Goal: Navigation & Orientation: Find specific page/section

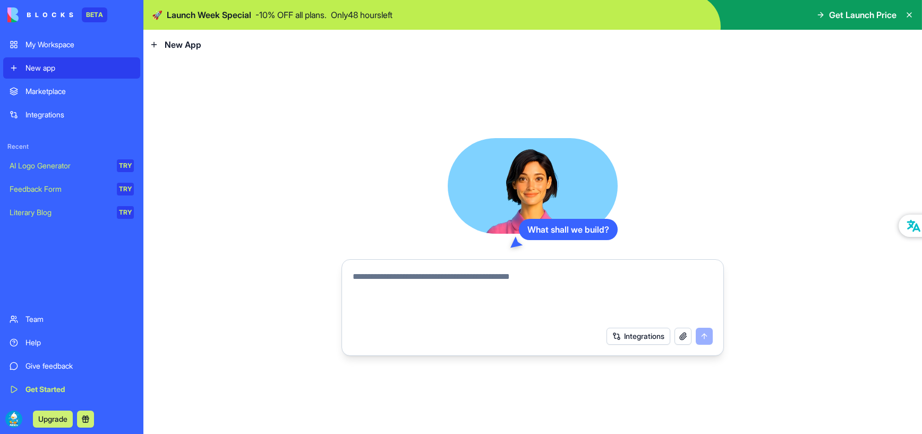
click at [800, 134] on div "What shall we build? Integrations" at bounding box center [532, 246] width 778 height 374
drag, startPoint x: 876, startPoint y: 13, endPoint x: 880, endPoint y: 19, distance: 7.7
click at [877, 14] on span "Get Launch Price" at bounding box center [862, 14] width 67 height 13
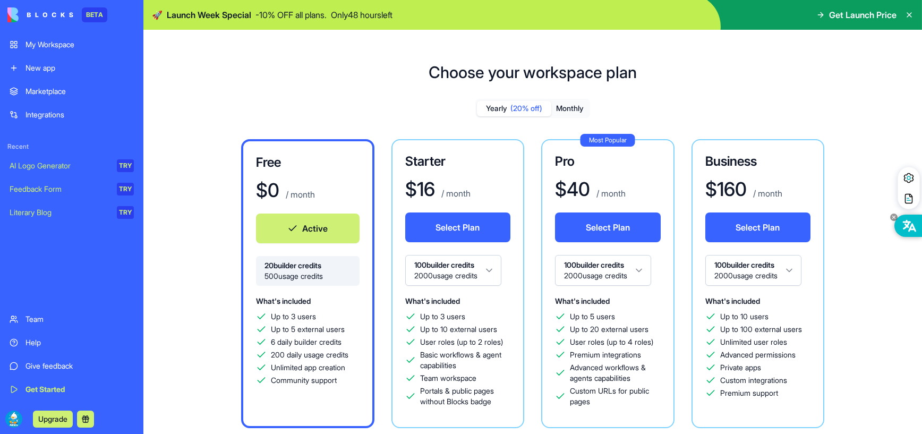
click at [915, 226] on icon at bounding box center [909, 225] width 14 height 13
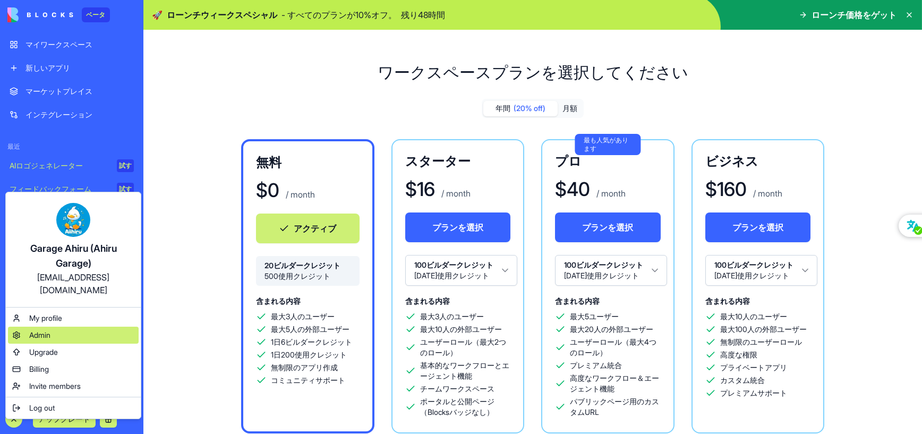
click at [67, 327] on div "Admin" at bounding box center [73, 335] width 131 height 17
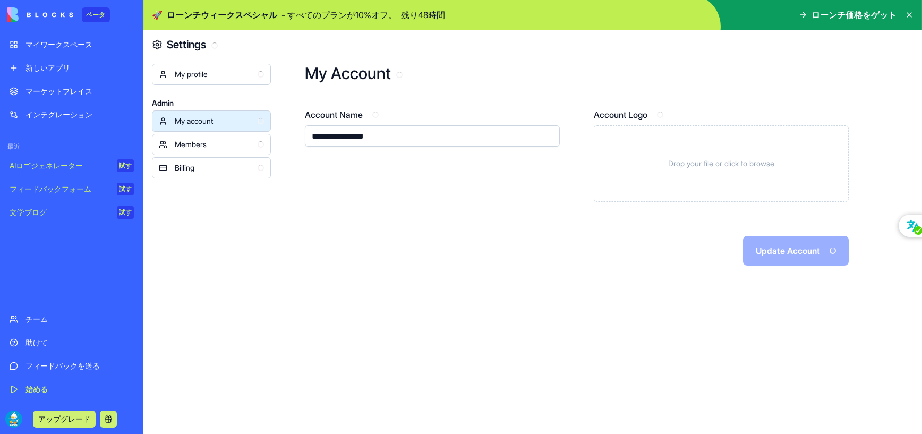
click at [211, 150] on link "Members" at bounding box center [211, 144] width 119 height 21
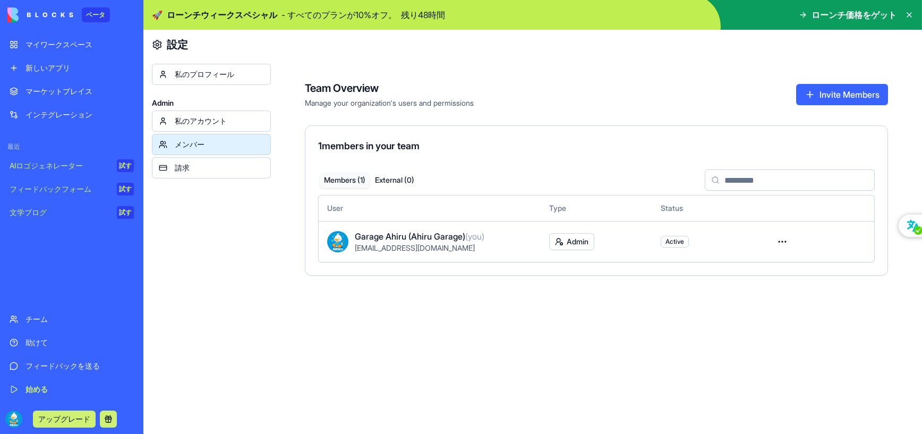
click at [217, 167] on div "請求" at bounding box center [219, 167] width 89 height 11
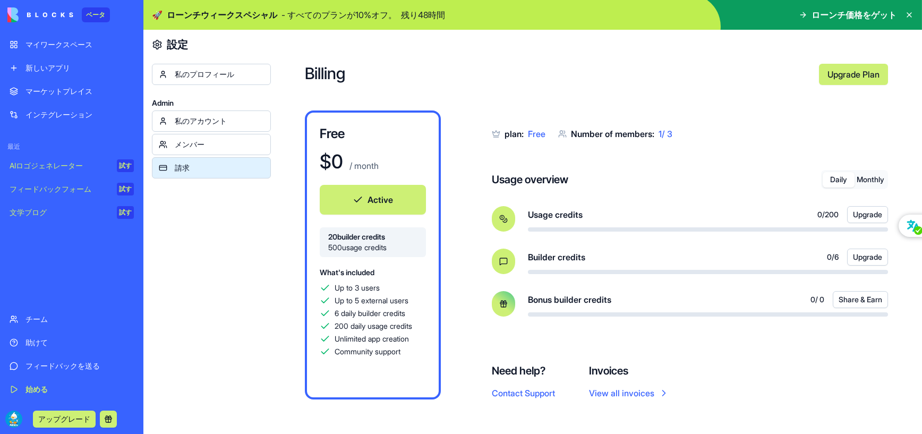
drag, startPoint x: 224, startPoint y: 72, endPoint x: 230, endPoint y: 74, distance: 7.2
click at [224, 72] on div "私のプロフィール" at bounding box center [219, 74] width 89 height 11
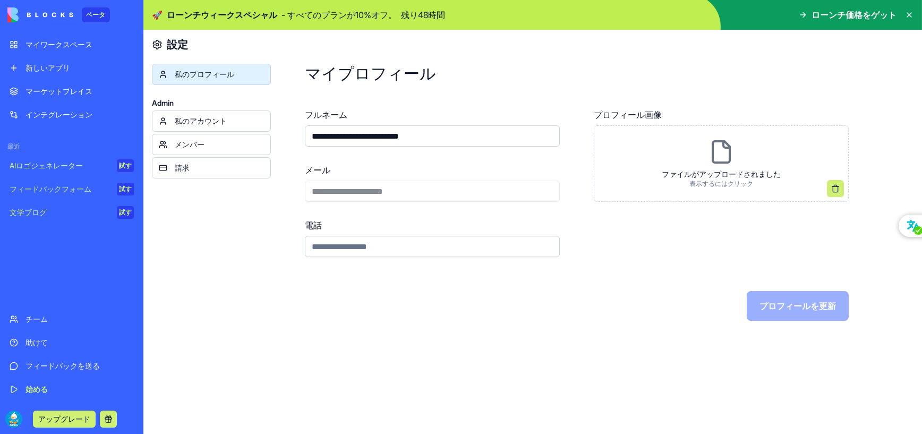
click at [208, 121] on div "私のアカウント" at bounding box center [219, 121] width 89 height 11
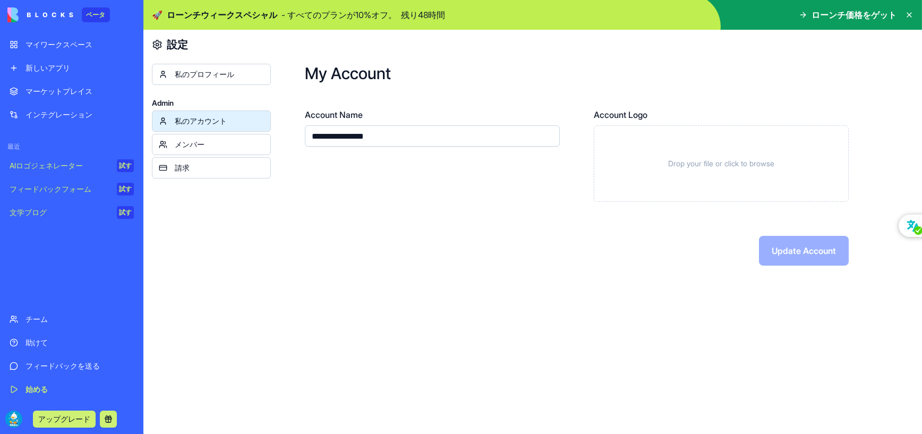
click at [233, 142] on div "メンバー" at bounding box center [219, 144] width 89 height 11
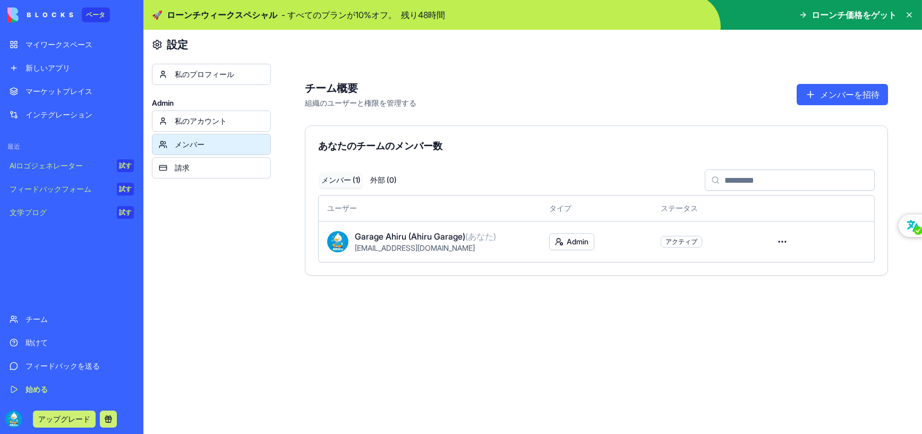
click at [58, 48] on div "マイワークスペース" at bounding box center [79, 44] width 108 height 11
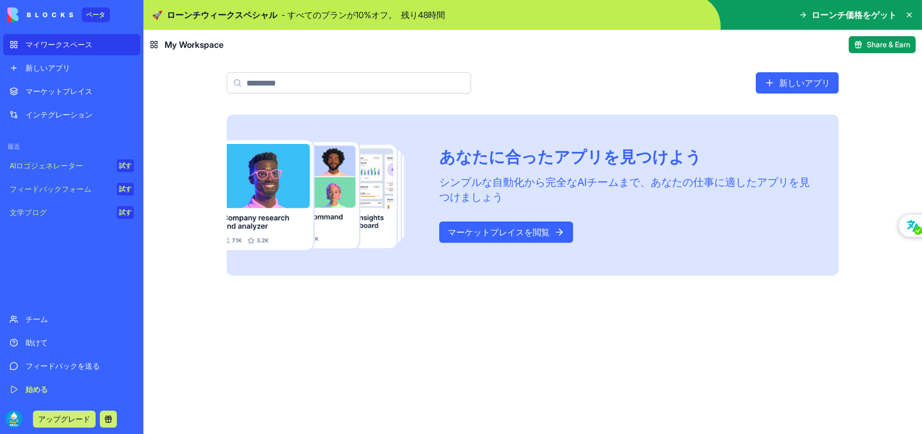
click at [46, 65] on div "新しいアプリ" at bounding box center [79, 68] width 108 height 11
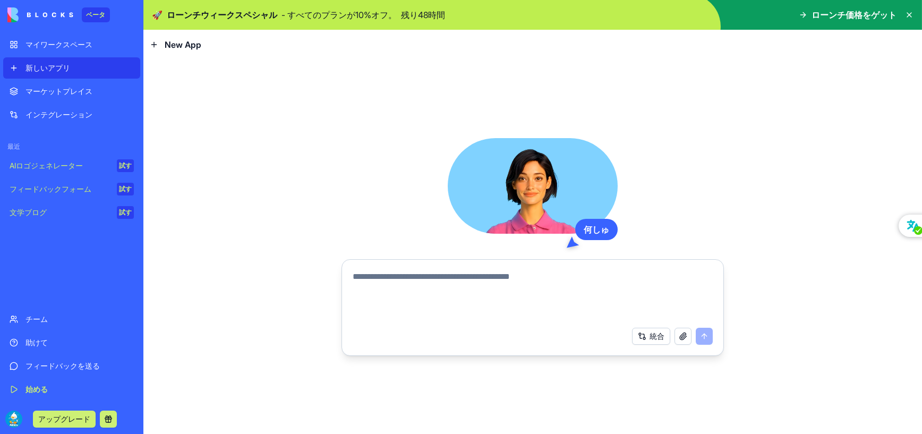
click at [64, 92] on div "マーケットプレイス" at bounding box center [79, 91] width 108 height 11
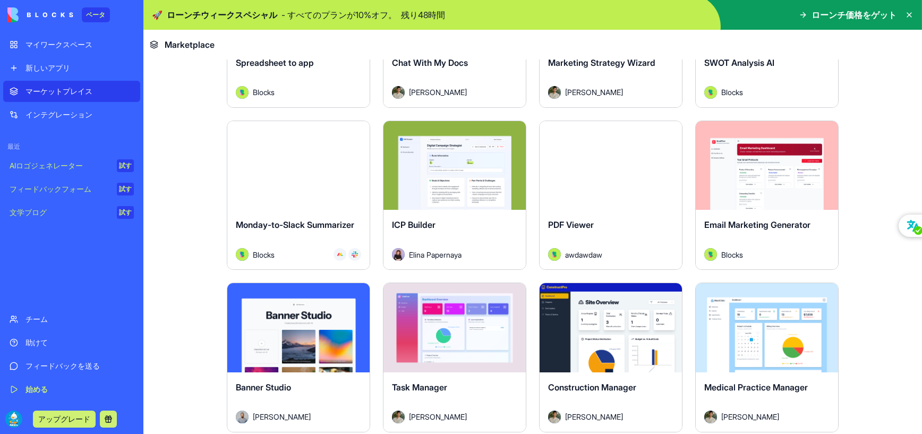
scroll to position [1673, 0]
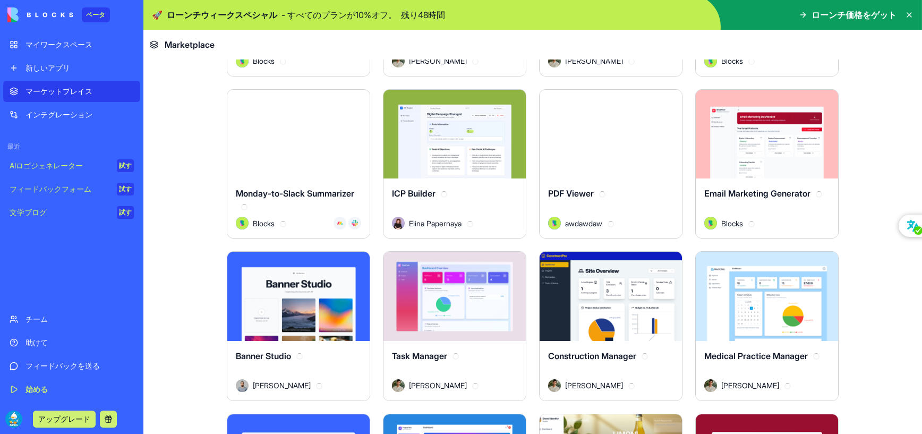
click at [827, 12] on span "ローンチ価格をゲット" at bounding box center [853, 14] width 85 height 13
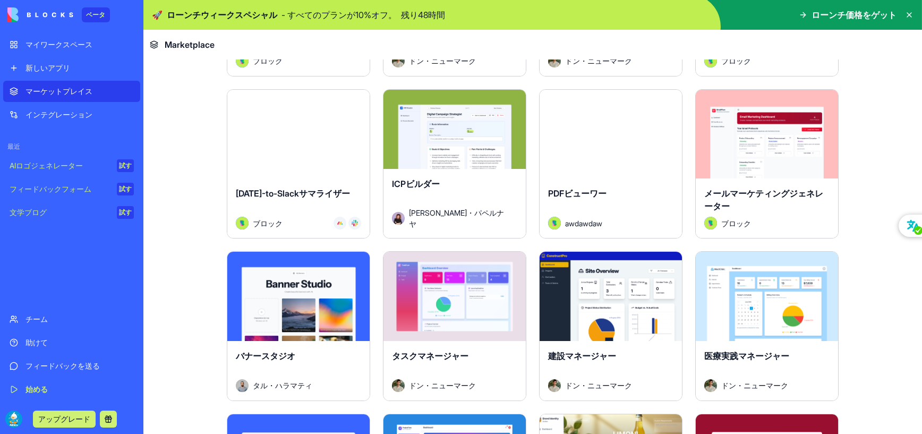
click at [806, 17] on icon at bounding box center [803, 15] width 8 height 8
click at [889, 20] on span "ローンチ価格をゲット" at bounding box center [853, 14] width 85 height 13
click at [861, 15] on span "ローンチ価格をゲット" at bounding box center [853, 14] width 85 height 13
drag, startPoint x: 391, startPoint y: 13, endPoint x: 479, endPoint y: 13, distance: 87.6
click at [392, 13] on p "- すべてのプランが10%オフ。" at bounding box center [338, 14] width 115 height 13
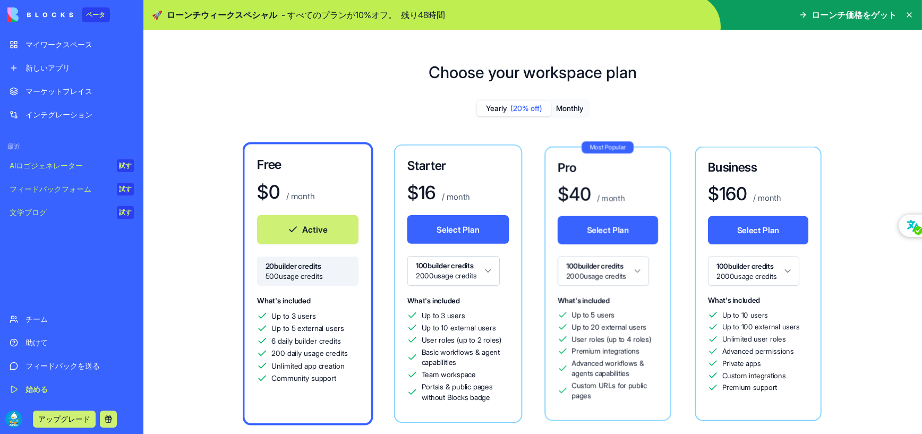
drag, startPoint x: 496, startPoint y: 12, endPoint x: 667, endPoint y: 13, distance: 171.5
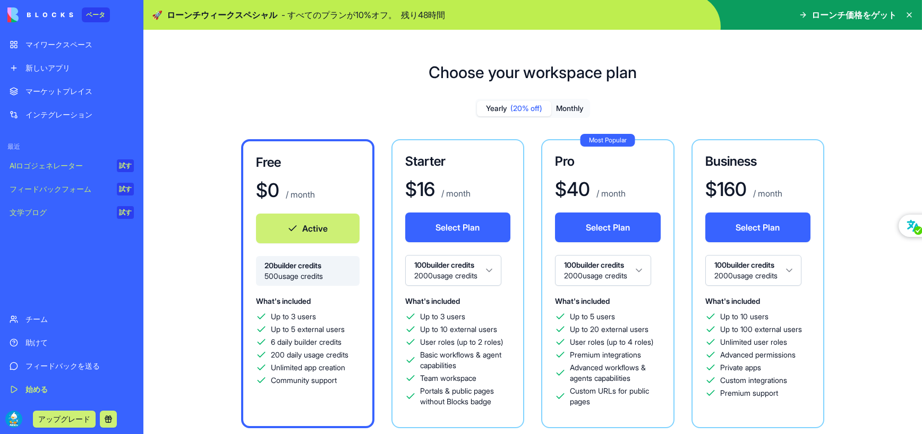
click at [803, 12] on icon at bounding box center [803, 15] width 8 height 8
drag, startPoint x: 804, startPoint y: 12, endPoint x: 796, endPoint y: 22, distance: 12.5
click at [804, 13] on icon at bounding box center [803, 15] width 8 height 8
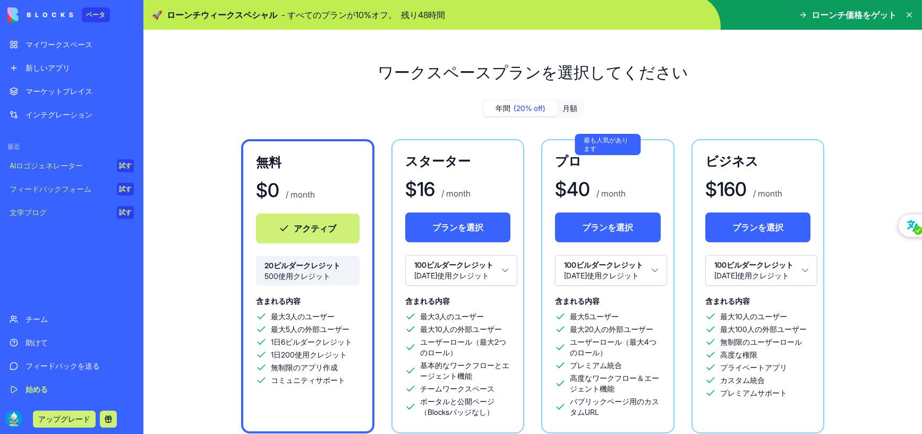
drag, startPoint x: 76, startPoint y: 211, endPoint x: 87, endPoint y: 215, distance: 11.8
click at [76, 211] on div "文学ブログ" at bounding box center [60, 212] width 100 height 11
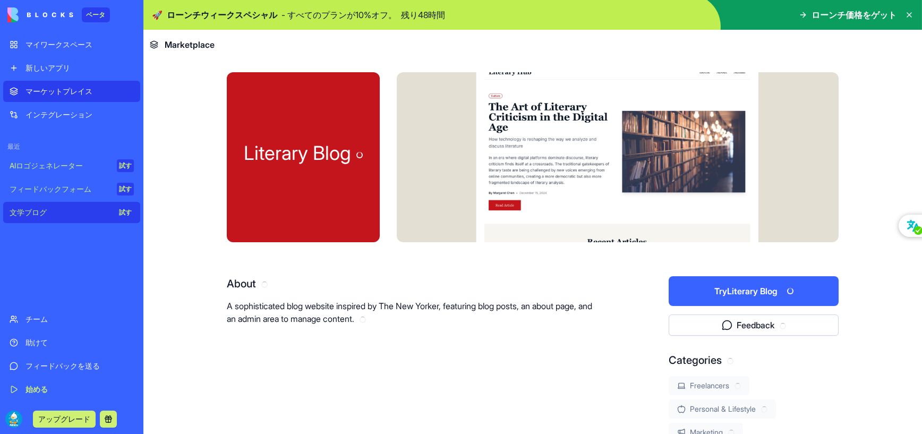
click at [84, 190] on div "フィードバックフォーム" at bounding box center [60, 189] width 100 height 11
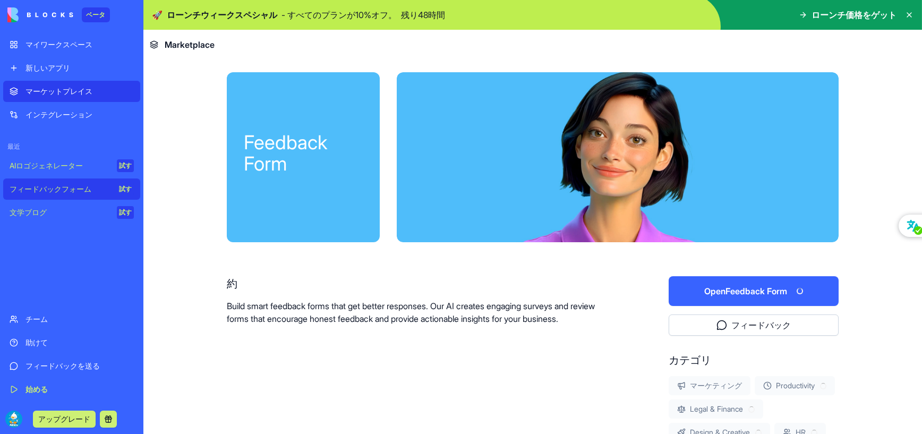
click at [87, 174] on link "AIロゴジェネレーター 試す" at bounding box center [71, 165] width 137 height 21
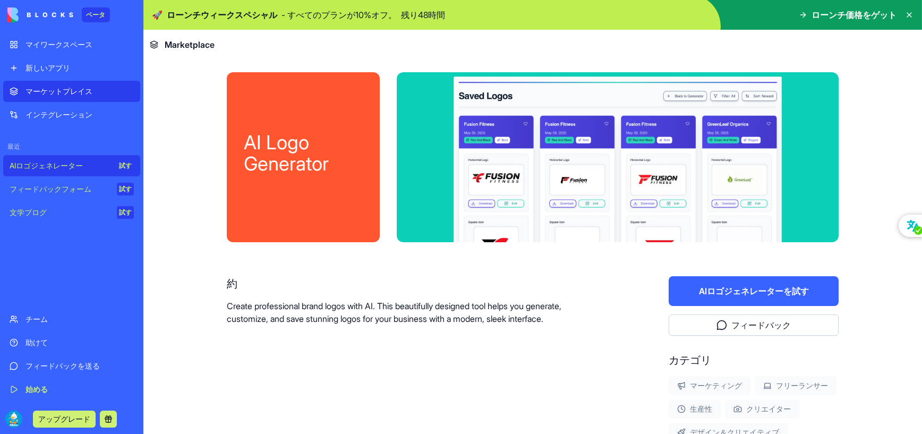
click at [72, 123] on link "インテグレーション" at bounding box center [71, 114] width 137 height 21
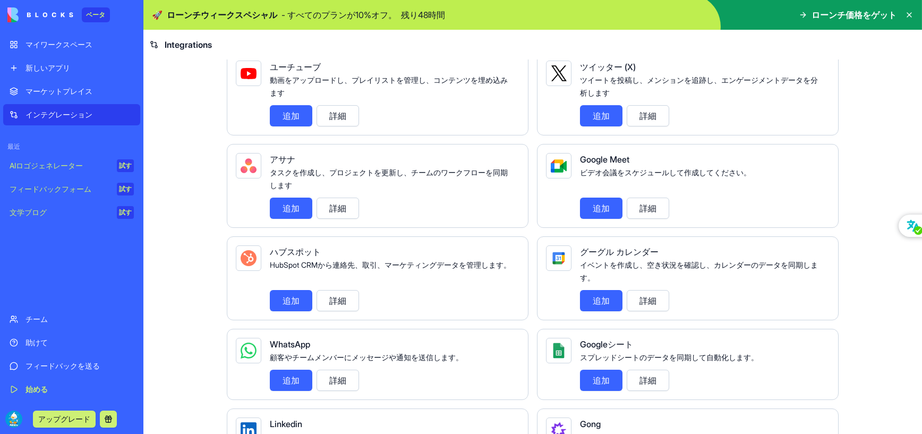
scroll to position [337, 0]
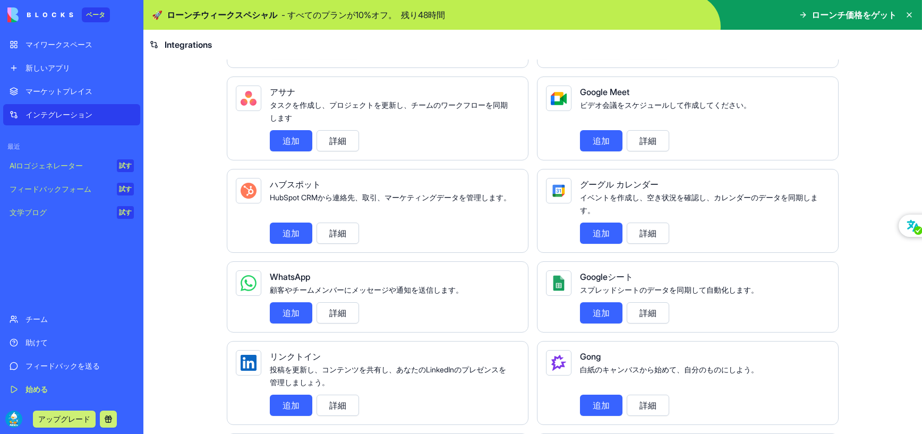
click at [72, 44] on div "マイワークスペース" at bounding box center [79, 44] width 108 height 11
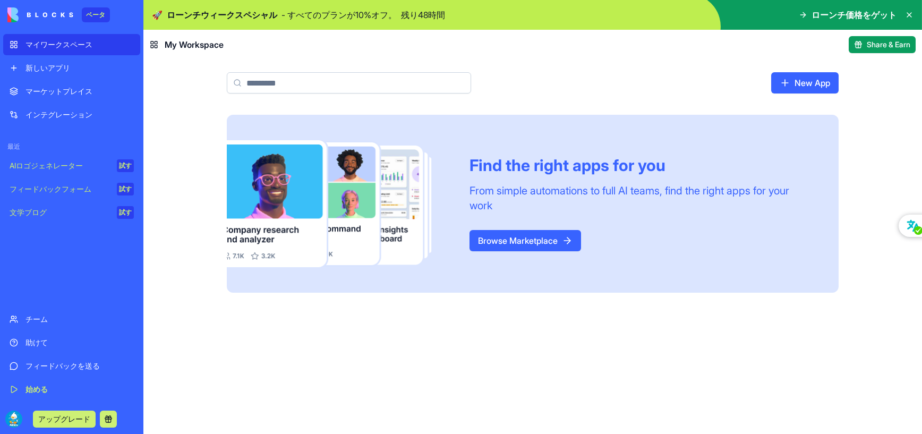
click at [71, 71] on div "新しいアプリ" at bounding box center [79, 68] width 108 height 11
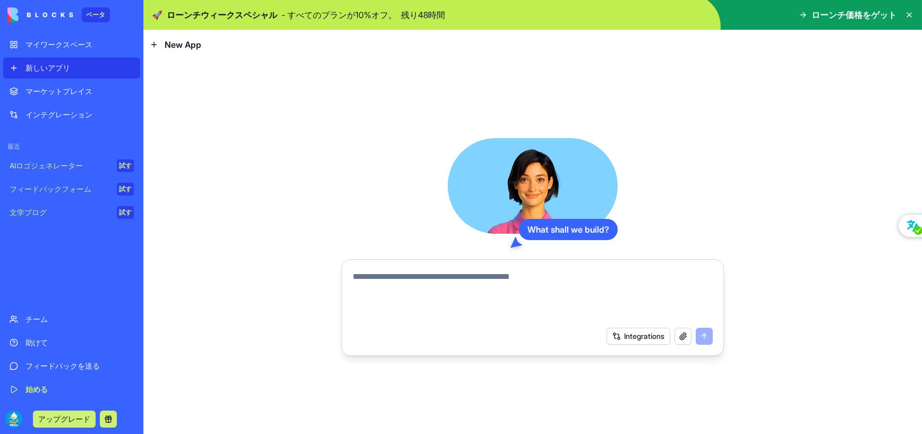
click at [69, 81] on link "マーケットプレイス" at bounding box center [71, 91] width 137 height 21
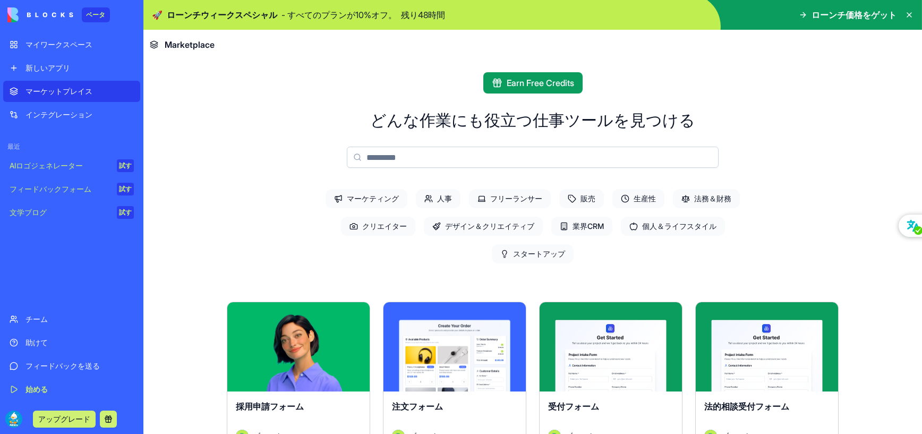
click at [63, 112] on div "インテグレーション" at bounding box center [79, 114] width 108 height 11
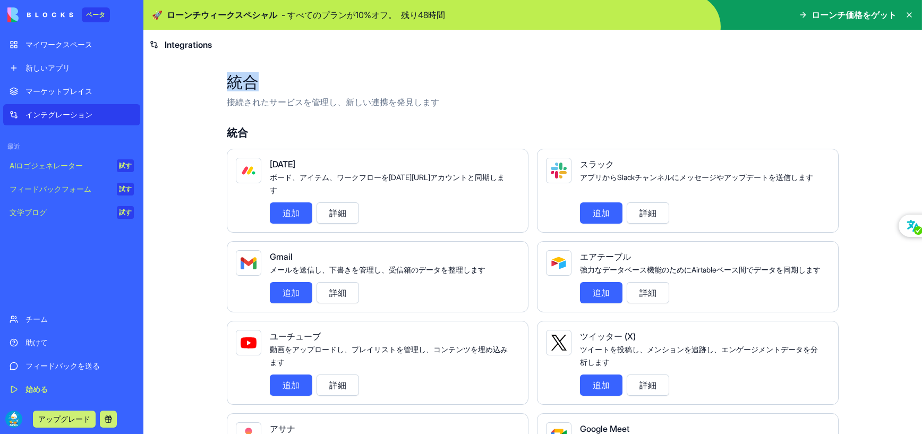
drag, startPoint x: 524, startPoint y: 73, endPoint x: 483, endPoint y: 72, distance: 41.4
